Goal: Task Accomplishment & Management: Use online tool/utility

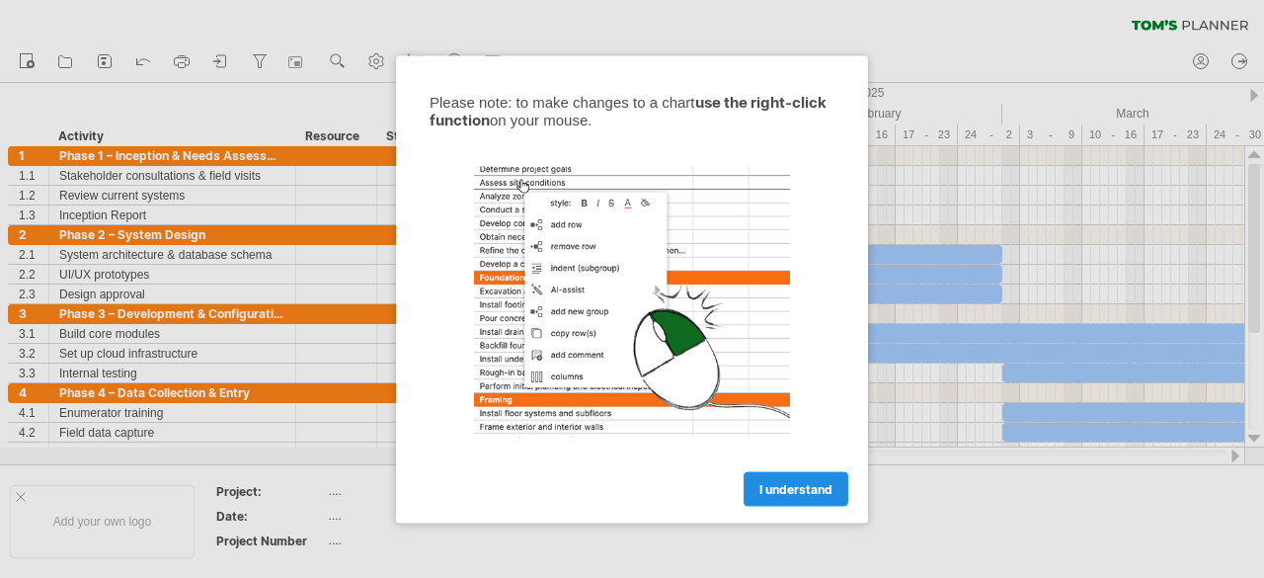
click at [791, 485] on span "I understand" at bounding box center [795, 488] width 73 height 15
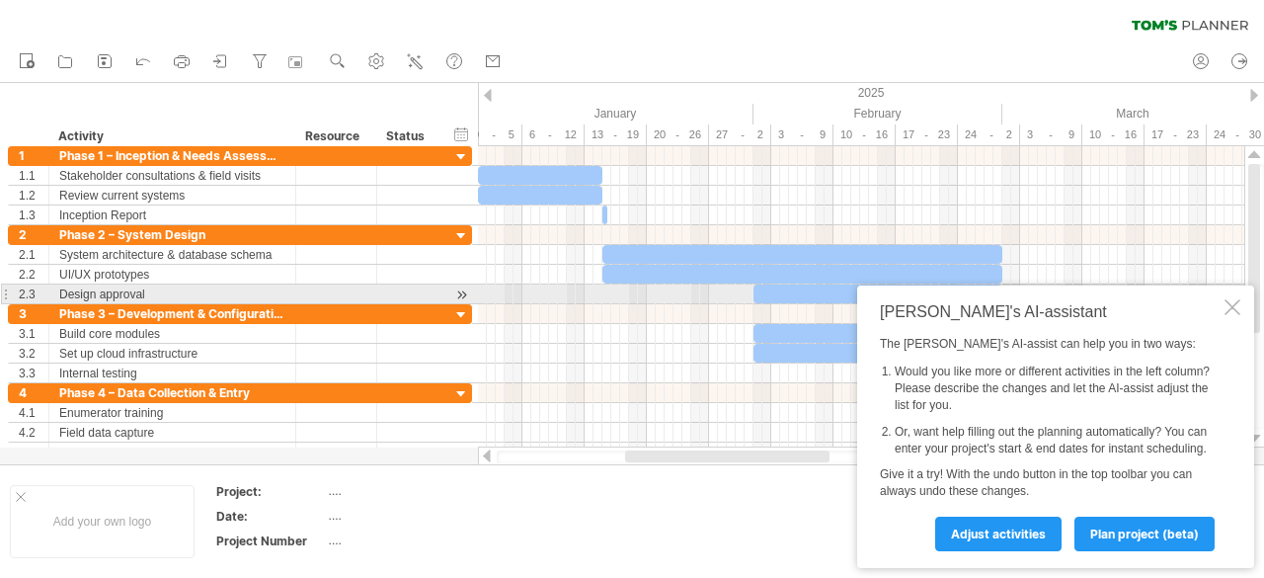
click at [1231, 299] on div at bounding box center [1233, 307] width 16 height 16
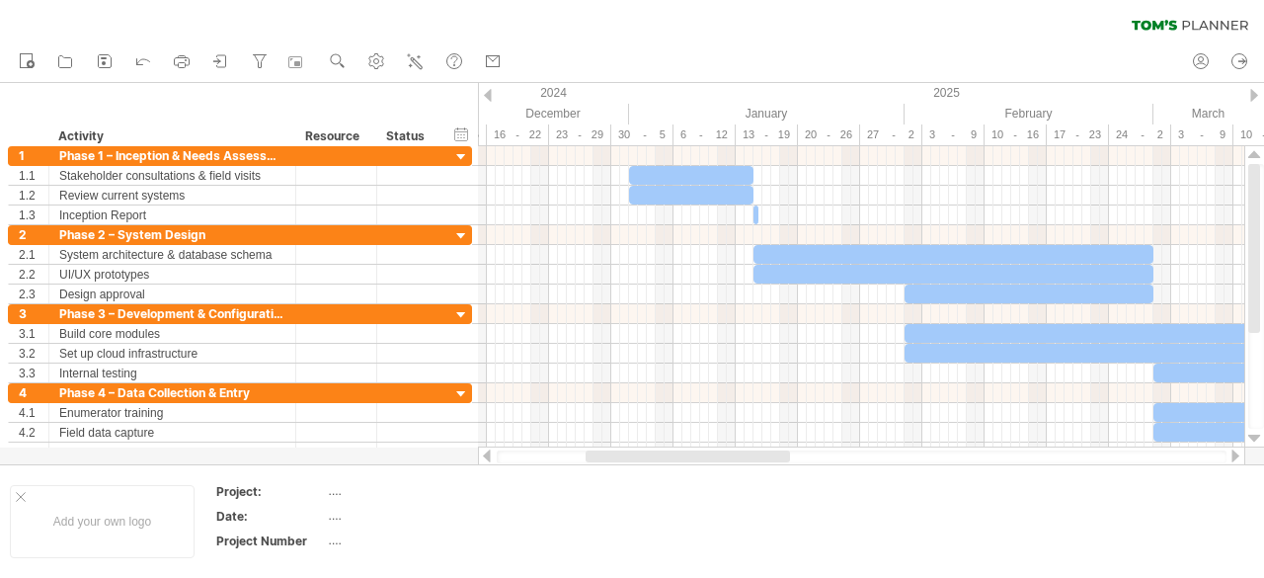
drag, startPoint x: 709, startPoint y: 456, endPoint x: 670, endPoint y: 459, distance: 39.6
click at [670, 459] on div at bounding box center [688, 456] width 204 height 12
click at [454, 138] on div "hide start/end/duration show start/end/duration" at bounding box center [461, 133] width 19 height 21
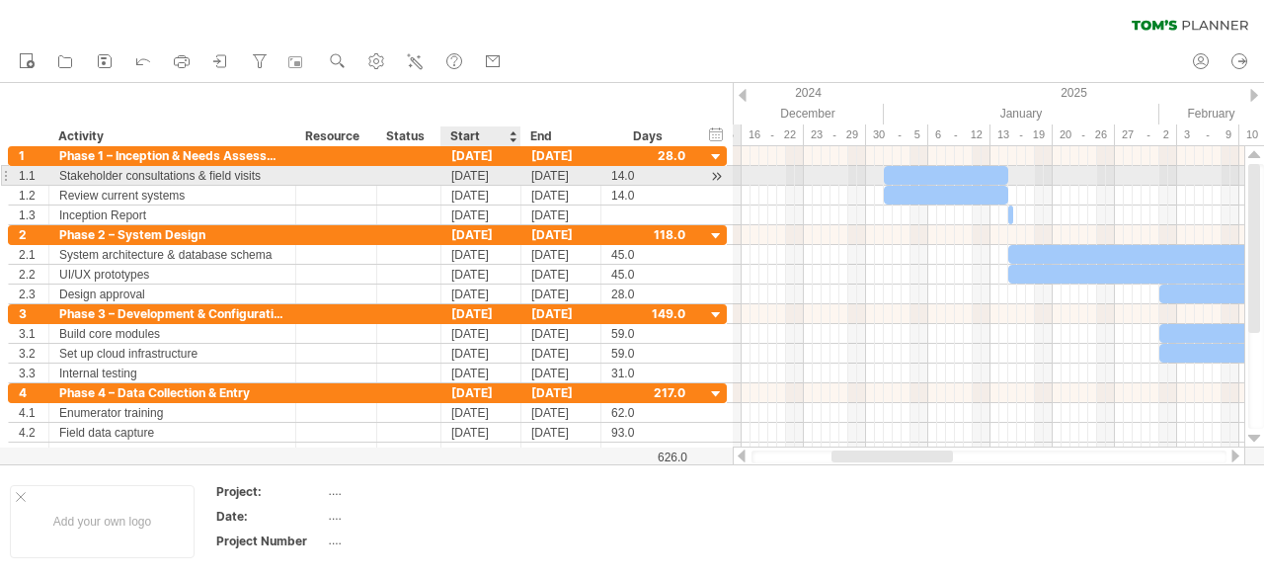
click at [460, 179] on div "[DATE]" at bounding box center [481, 175] width 80 height 19
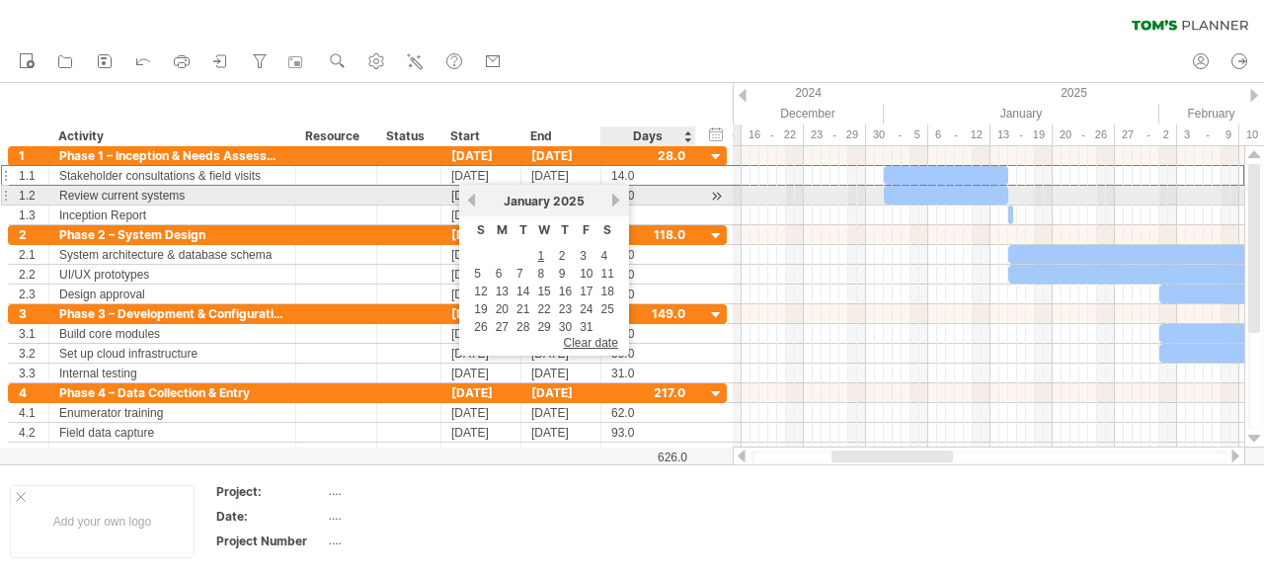
click at [622, 198] on link "next" at bounding box center [616, 200] width 15 height 15
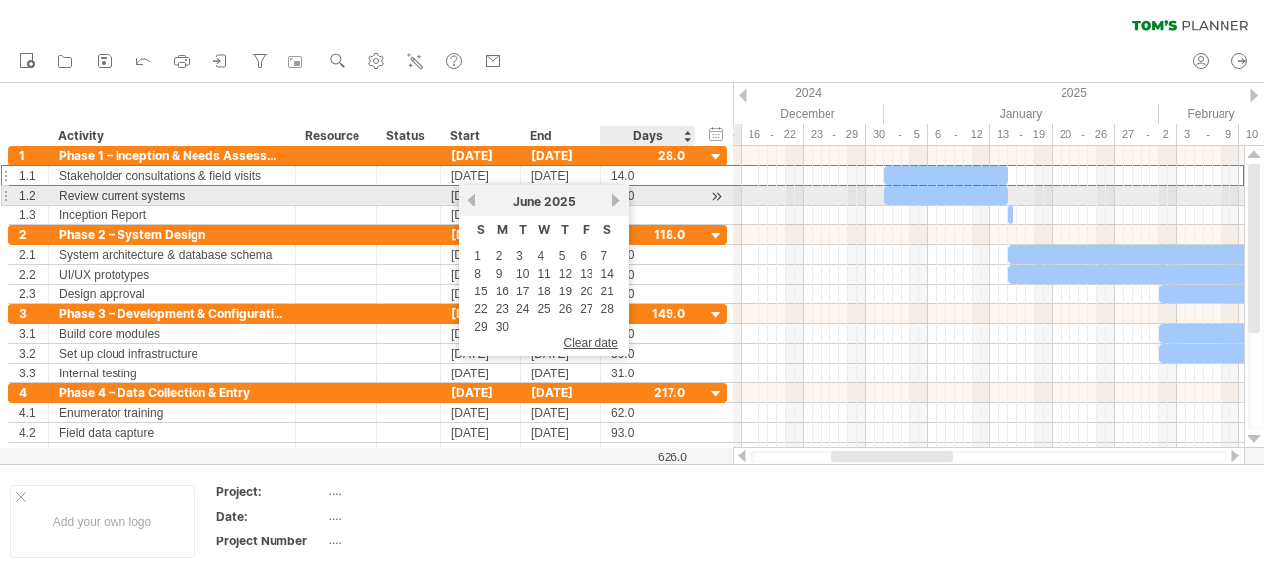
click at [622, 198] on link "next" at bounding box center [616, 200] width 15 height 15
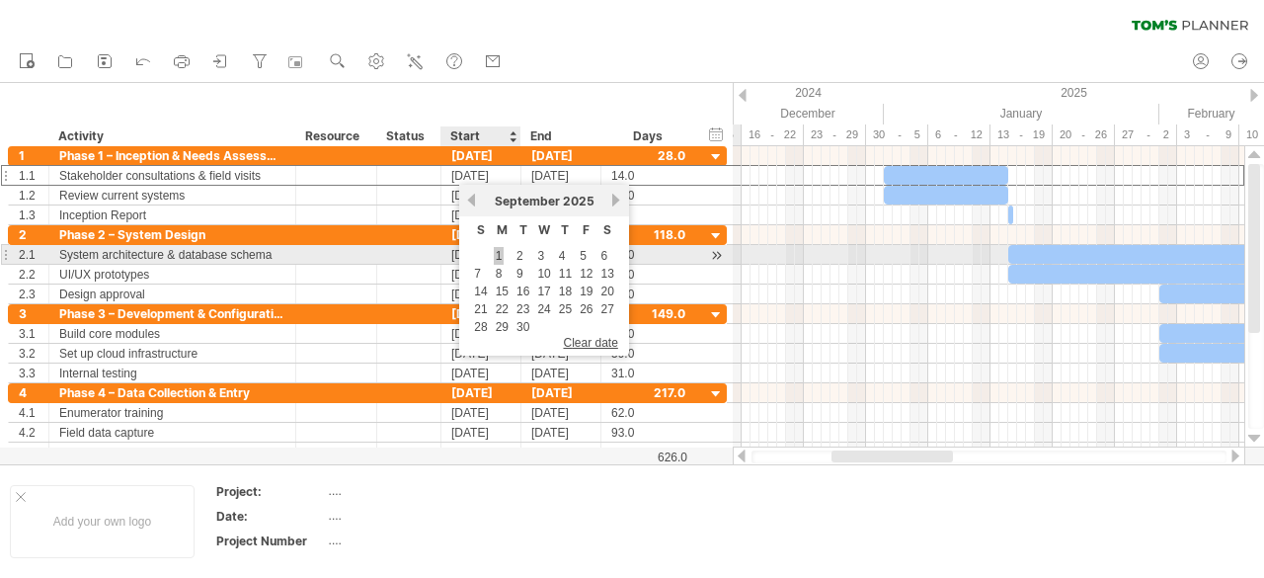
click at [500, 256] on link "1" at bounding box center [499, 256] width 11 height 18
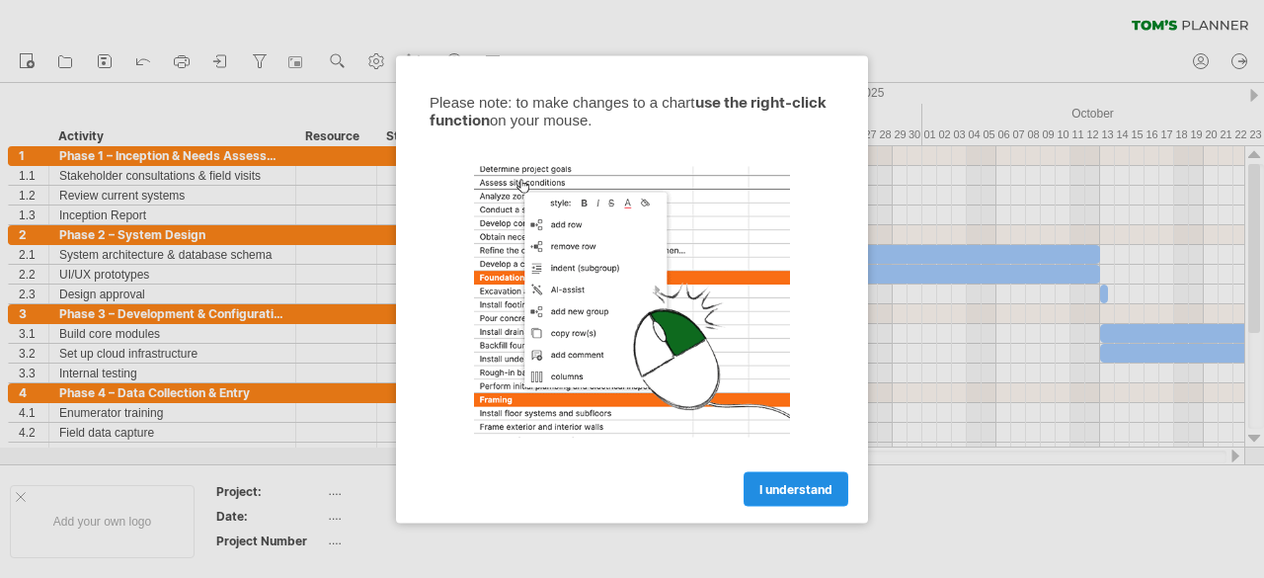
click at [802, 497] on link "I understand" at bounding box center [796, 488] width 105 height 35
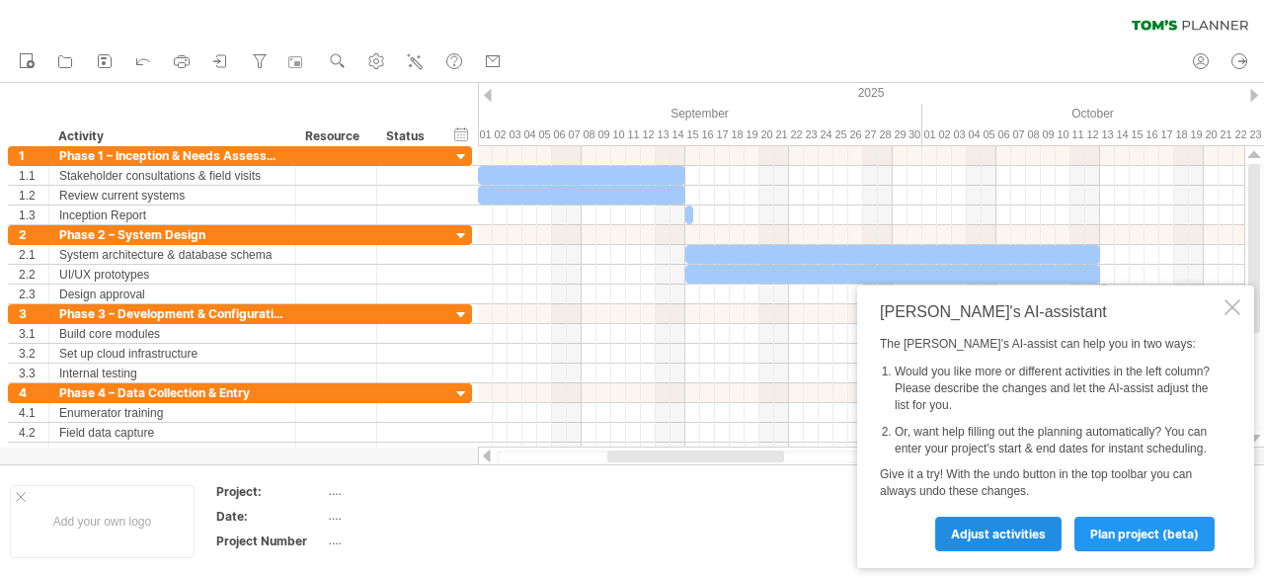
click at [1025, 527] on span "Adjust activities" at bounding box center [998, 533] width 95 height 15
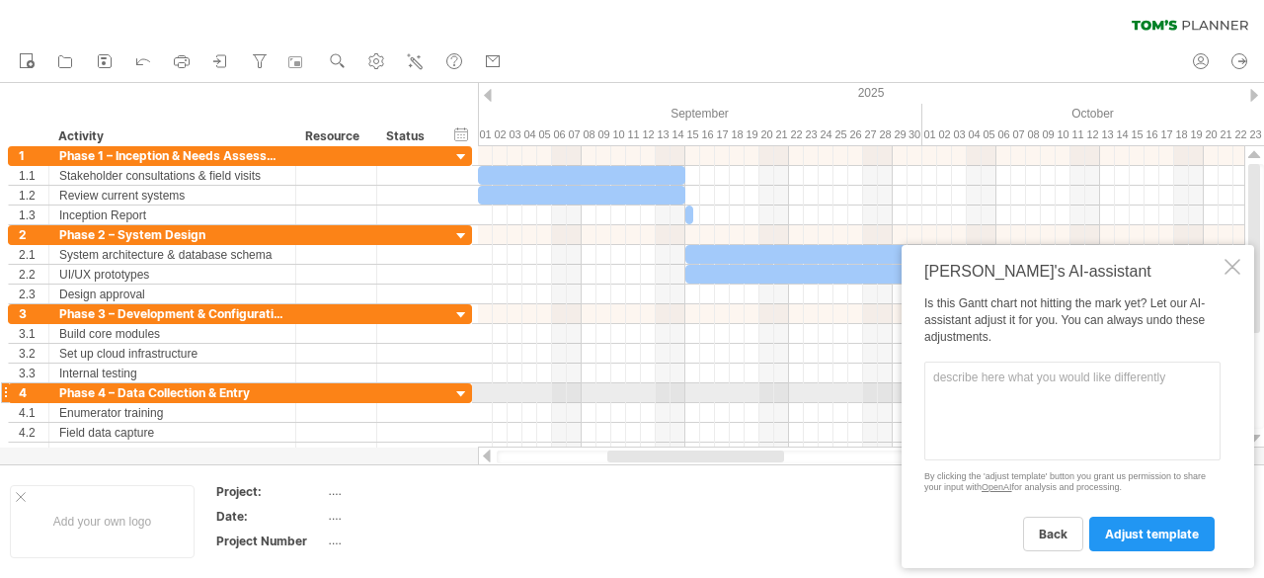
click at [1092, 398] on textarea at bounding box center [1072, 410] width 296 height 99
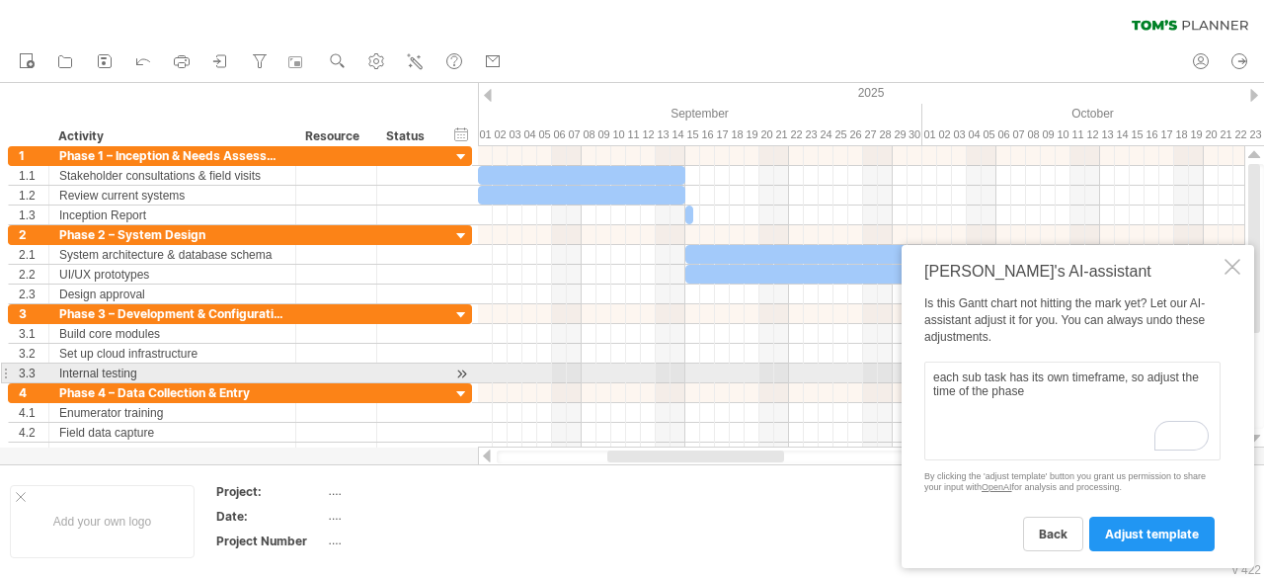
click at [1136, 380] on textarea "each sub task has its own timeframe, so adjust the time of the phase" at bounding box center [1072, 410] width 296 height 99
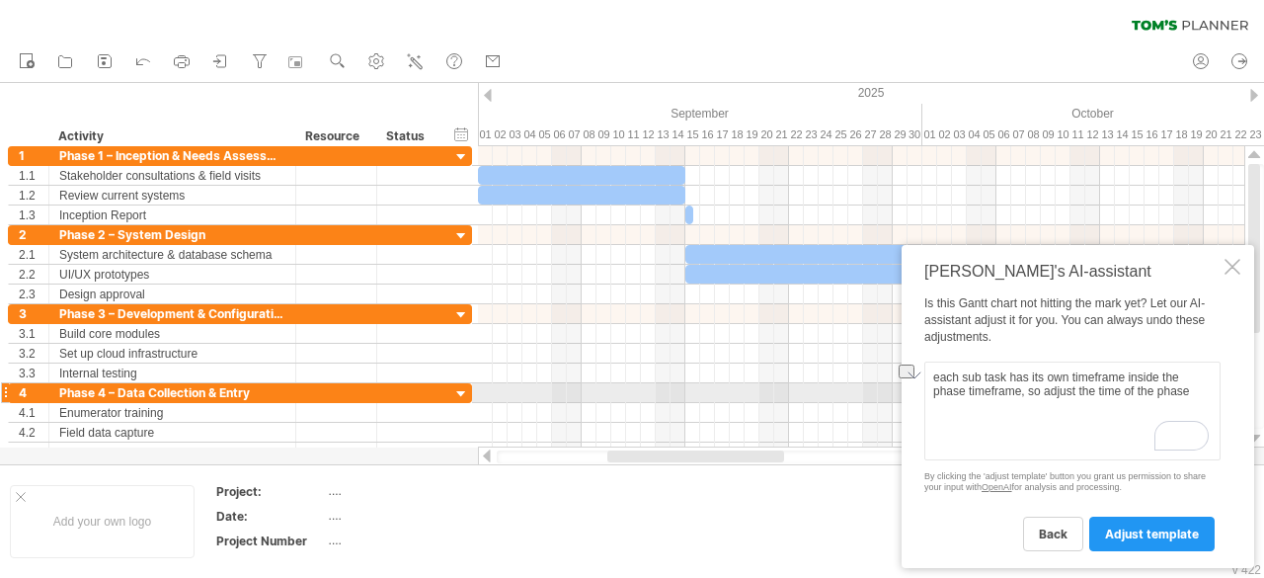
drag, startPoint x: 1090, startPoint y: 390, endPoint x: 1200, endPoint y: 392, distance: 109.6
click at [1200, 392] on textarea "each sub task has its own timeframe inside the phase timeframe, so adjust the t…" at bounding box center [1072, 410] width 296 height 99
type textarea "each sub task has its own timeframe inside the phase timeframe, so adjust the t…"
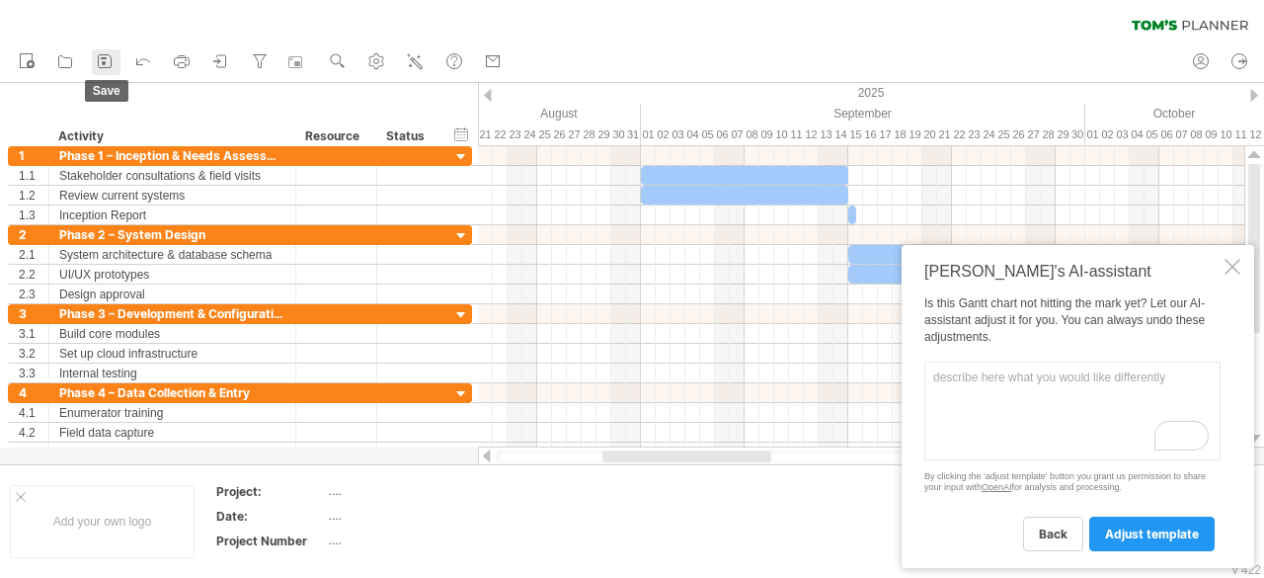
click at [100, 60] on icon at bounding box center [105, 61] width 20 height 20
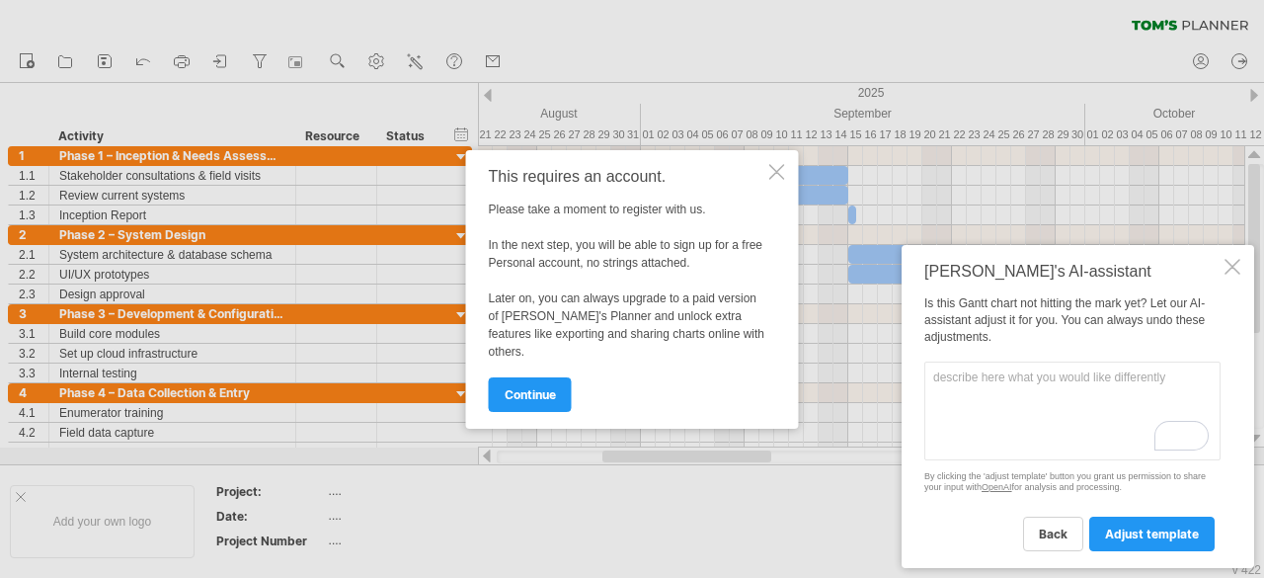
click at [773, 180] on div "This requires an account. Please take a moment to register with us. In the next…" at bounding box center [632, 289] width 333 height 278
click at [776, 176] on div at bounding box center [777, 172] width 16 height 16
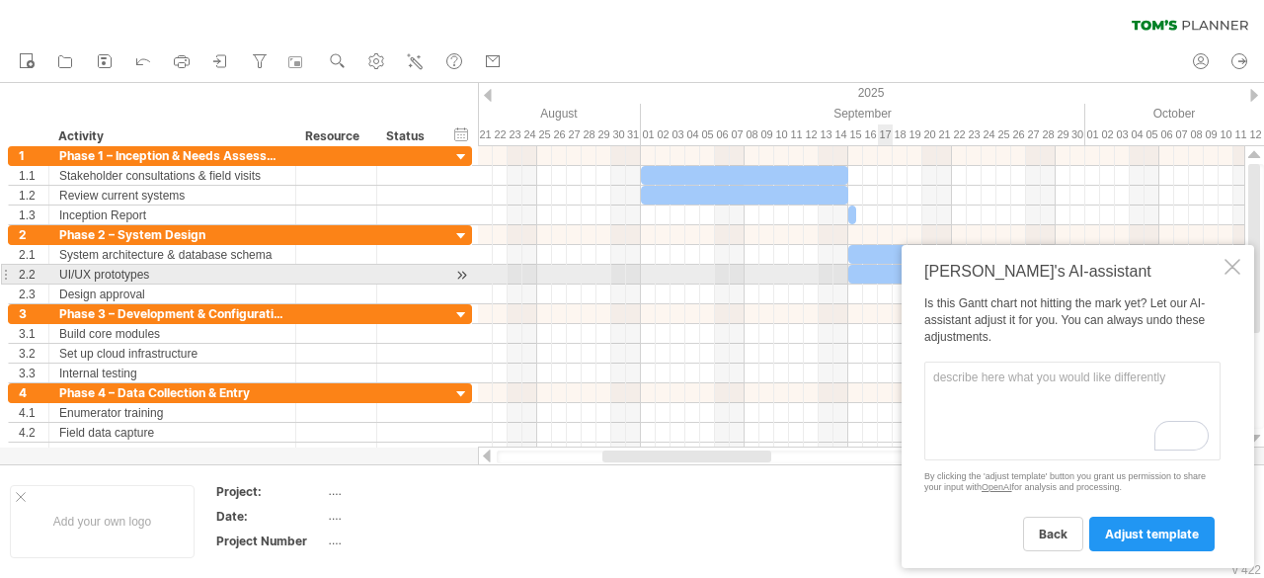
click at [1226, 268] on div at bounding box center [1233, 267] width 16 height 16
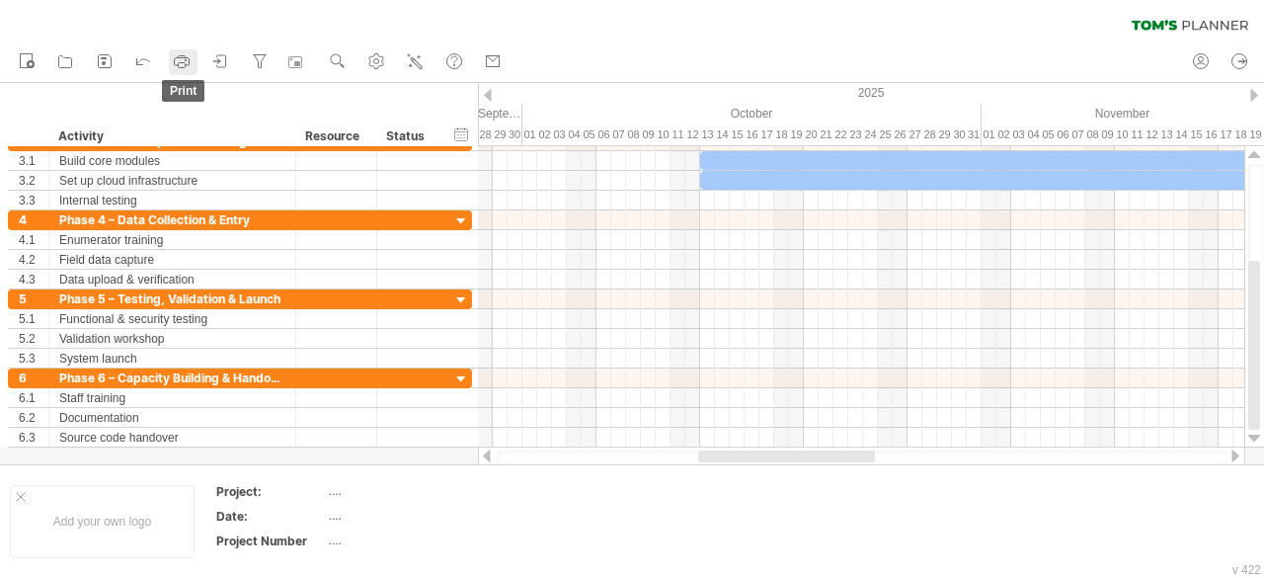
click at [185, 57] on rect at bounding box center [182, 57] width 7 height 2
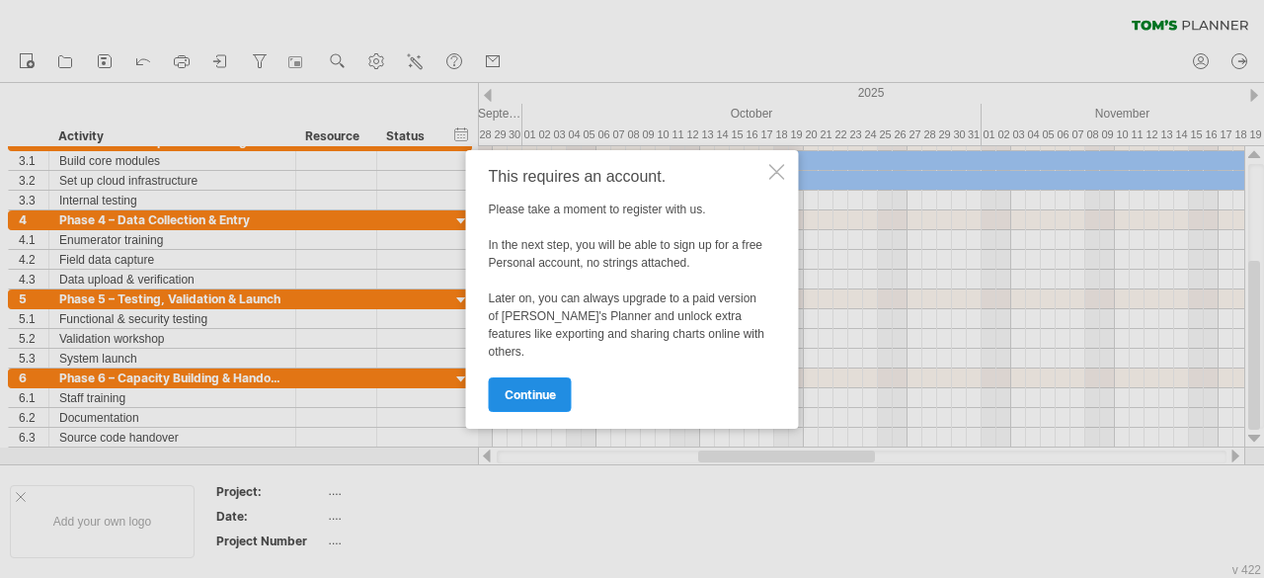
click at [514, 402] on link "continue" at bounding box center [530, 394] width 83 height 35
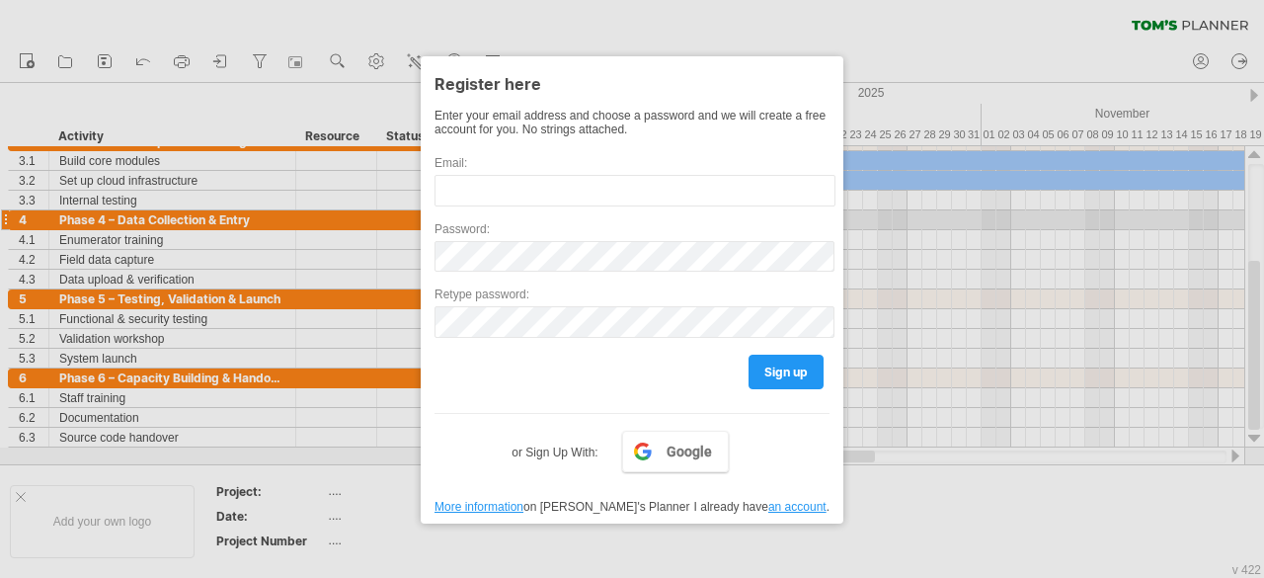
click at [517, 209] on div "Password:" at bounding box center [632, 238] width 395 height 65
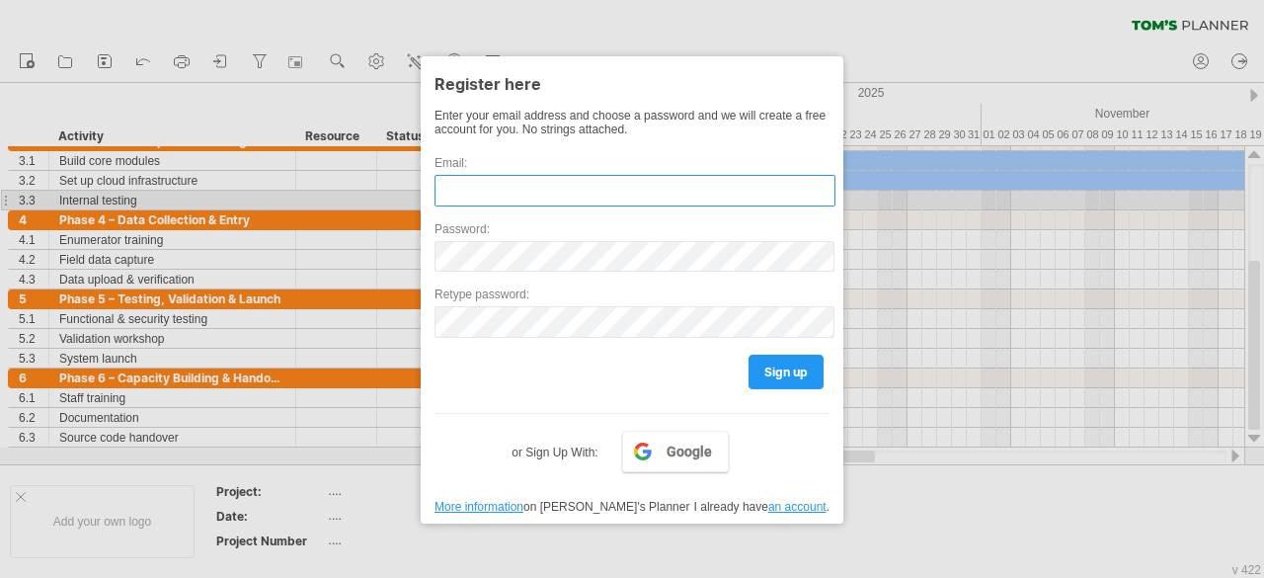
click at [527, 190] on input "text" at bounding box center [635, 191] width 401 height 32
type input "**********"
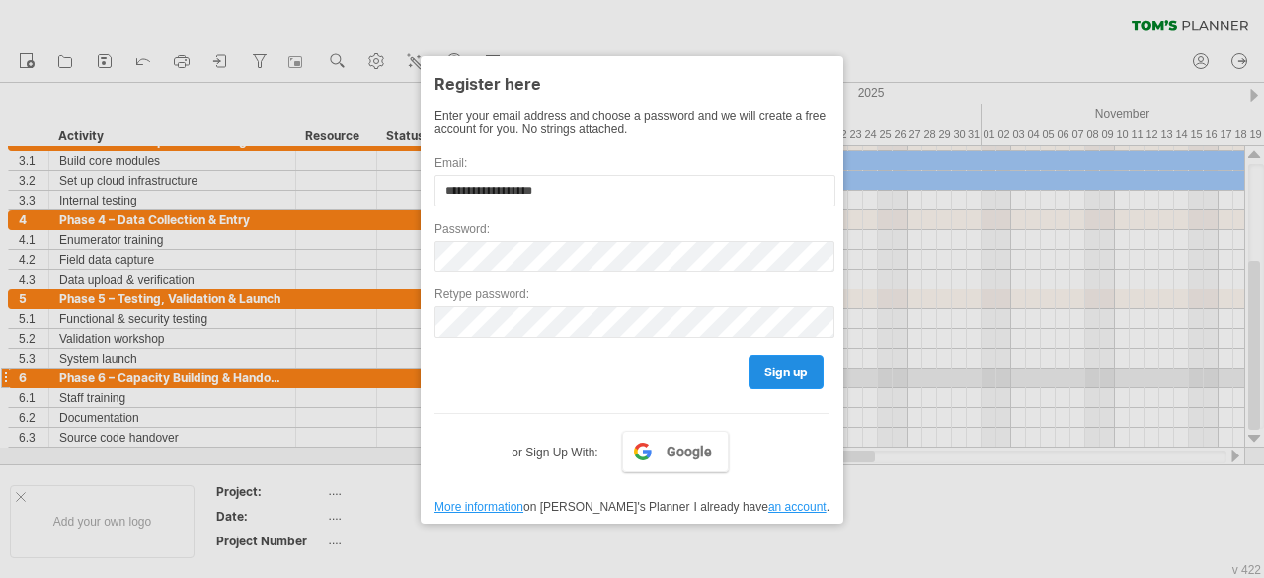
click at [764, 377] on link "sign up" at bounding box center [786, 372] width 75 height 35
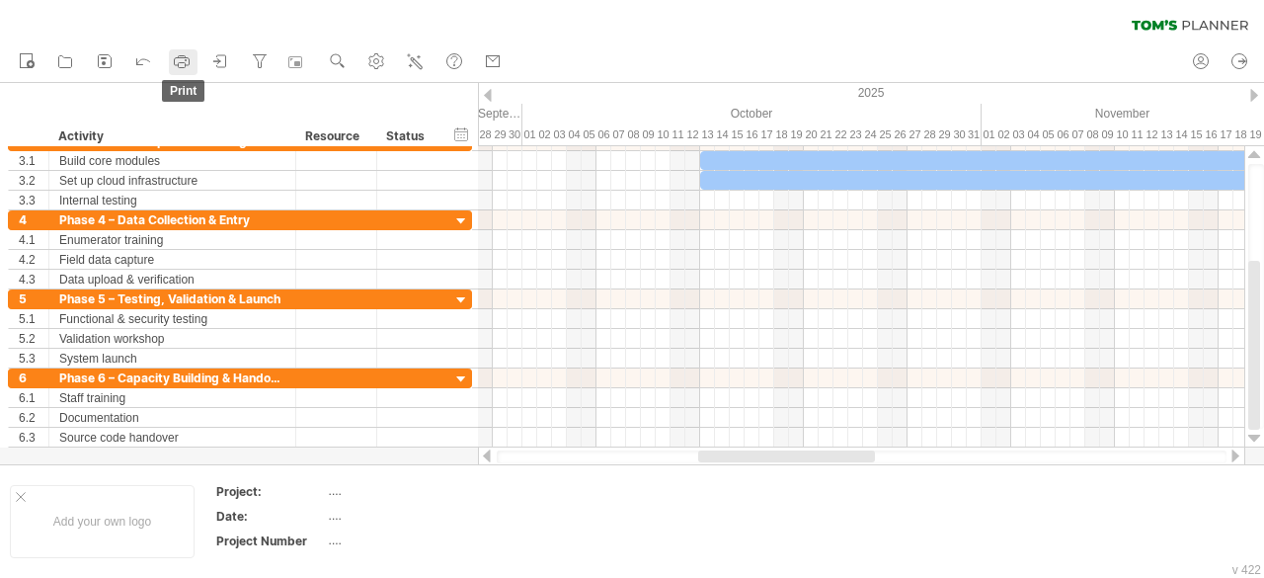
click at [196, 65] on link "print" at bounding box center [183, 62] width 29 height 26
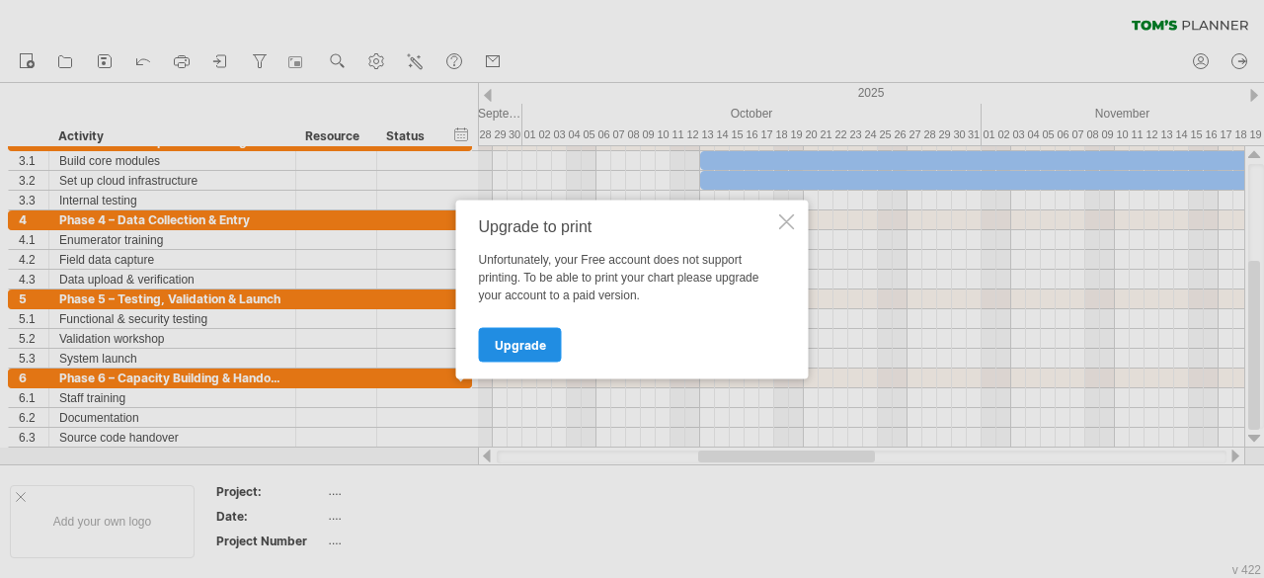
click at [510, 339] on span "Upgrade" at bounding box center [520, 344] width 51 height 15
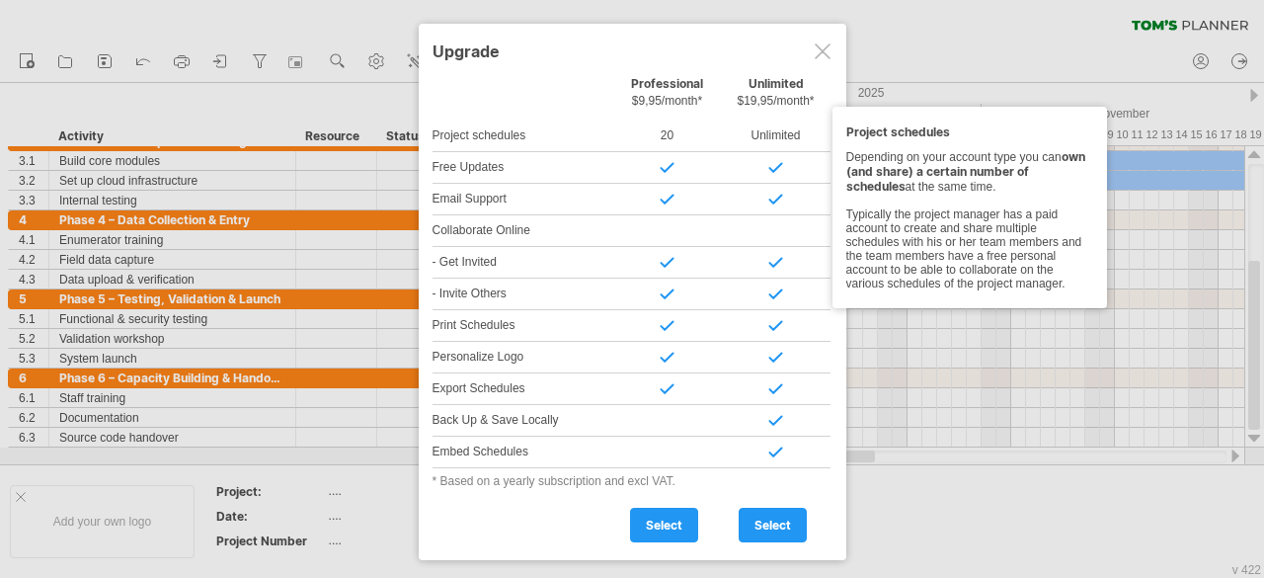
click at [455, 152] on div "Free Updates" at bounding box center [523, 168] width 181 height 32
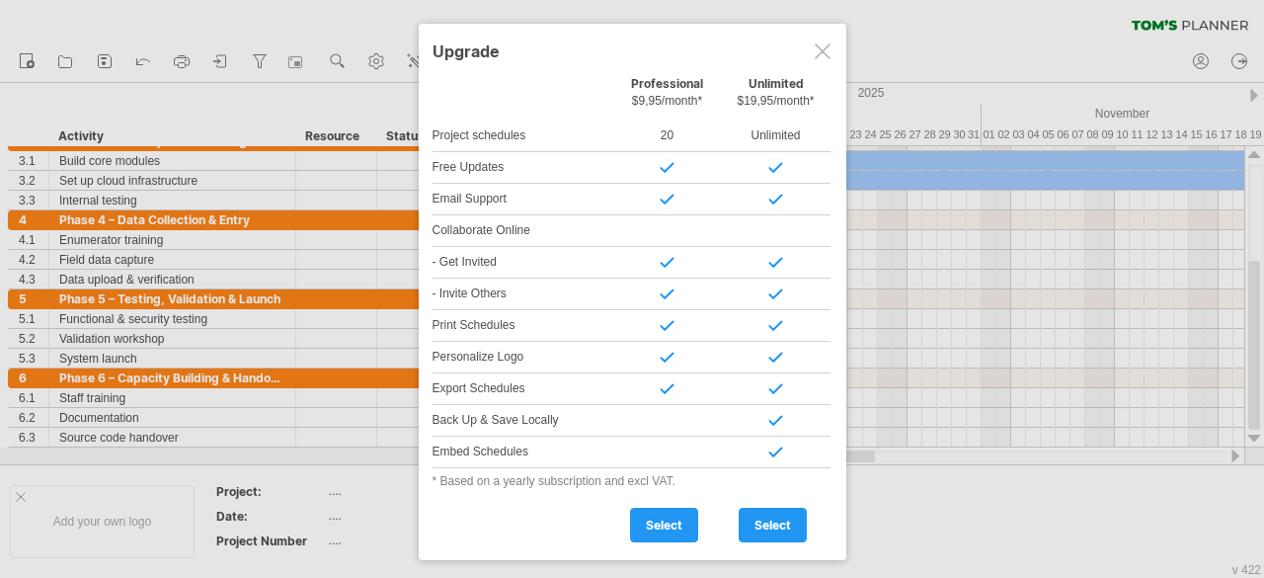
click at [817, 54] on div at bounding box center [823, 51] width 16 height 16
